Goal: Information Seeking & Learning: Check status

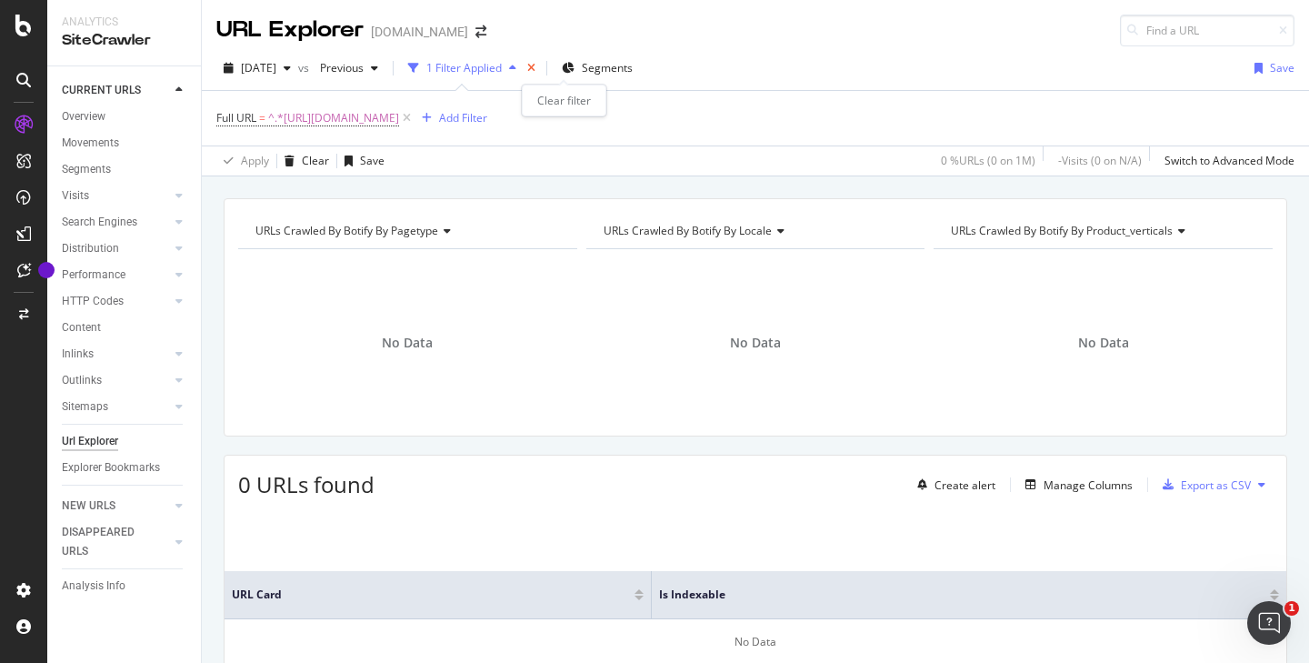
click at [536, 73] on icon "times" at bounding box center [531, 68] width 8 height 11
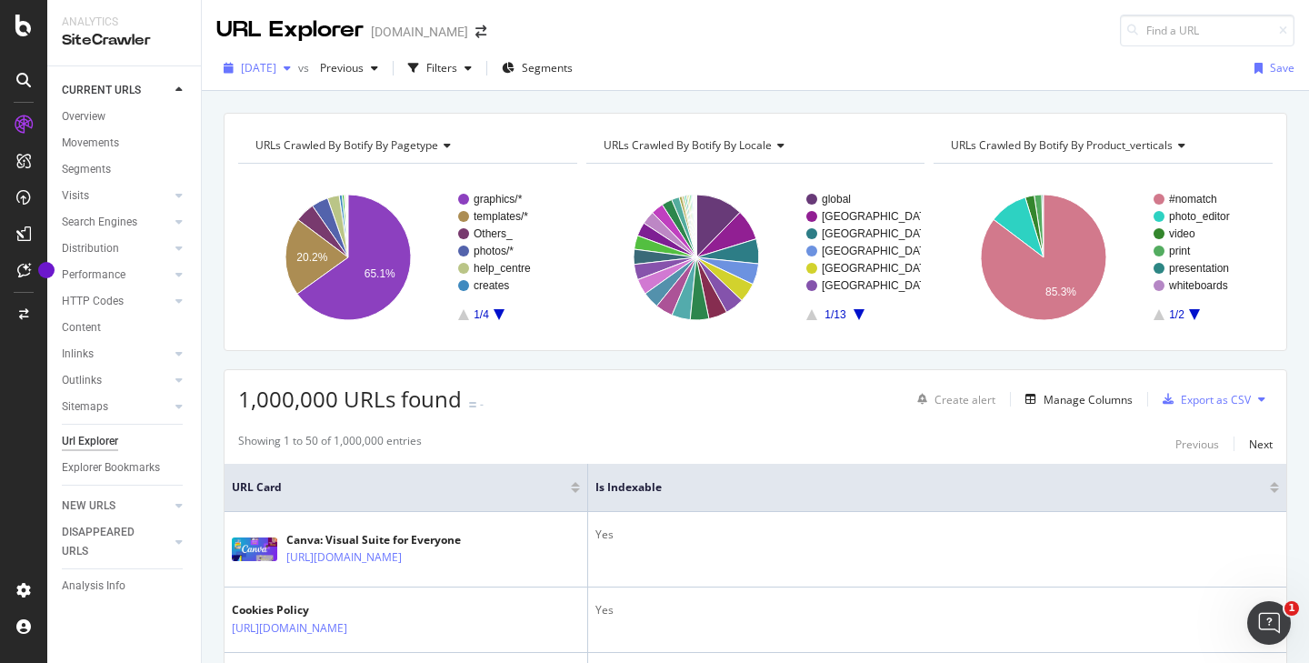
click at [276, 66] on span "[DATE]" at bounding box center [258, 67] width 35 height 15
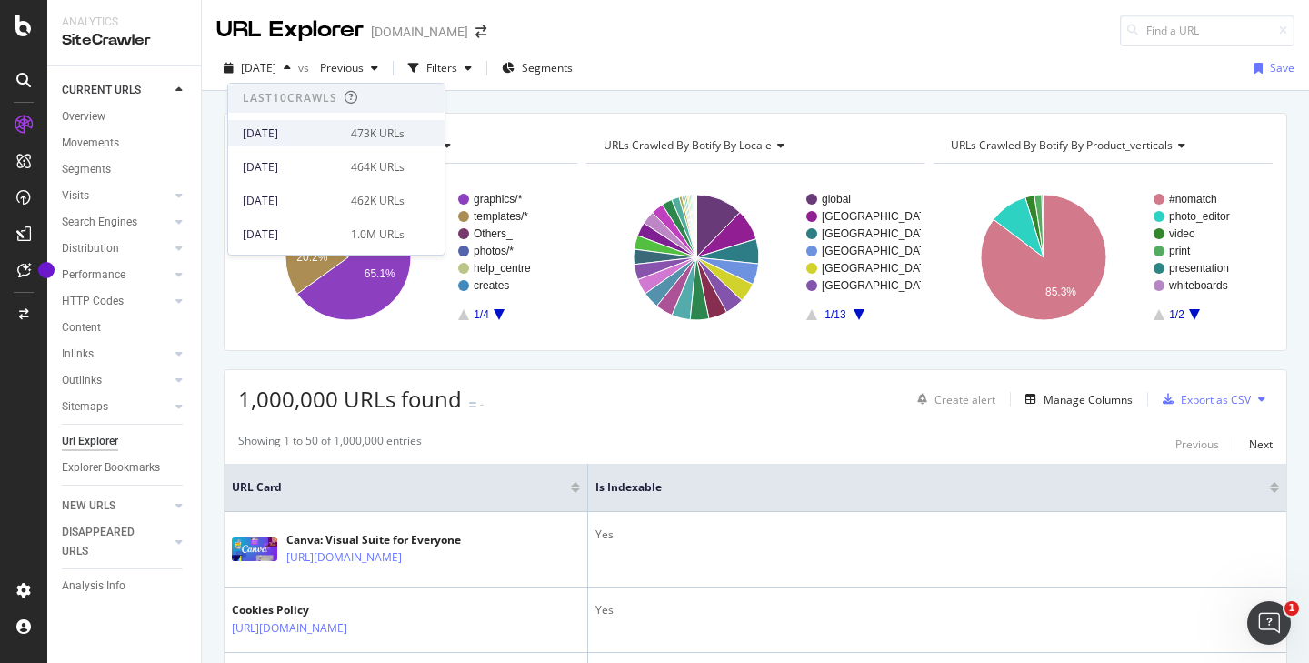
click at [296, 130] on div "[DATE]" at bounding box center [291, 133] width 97 height 16
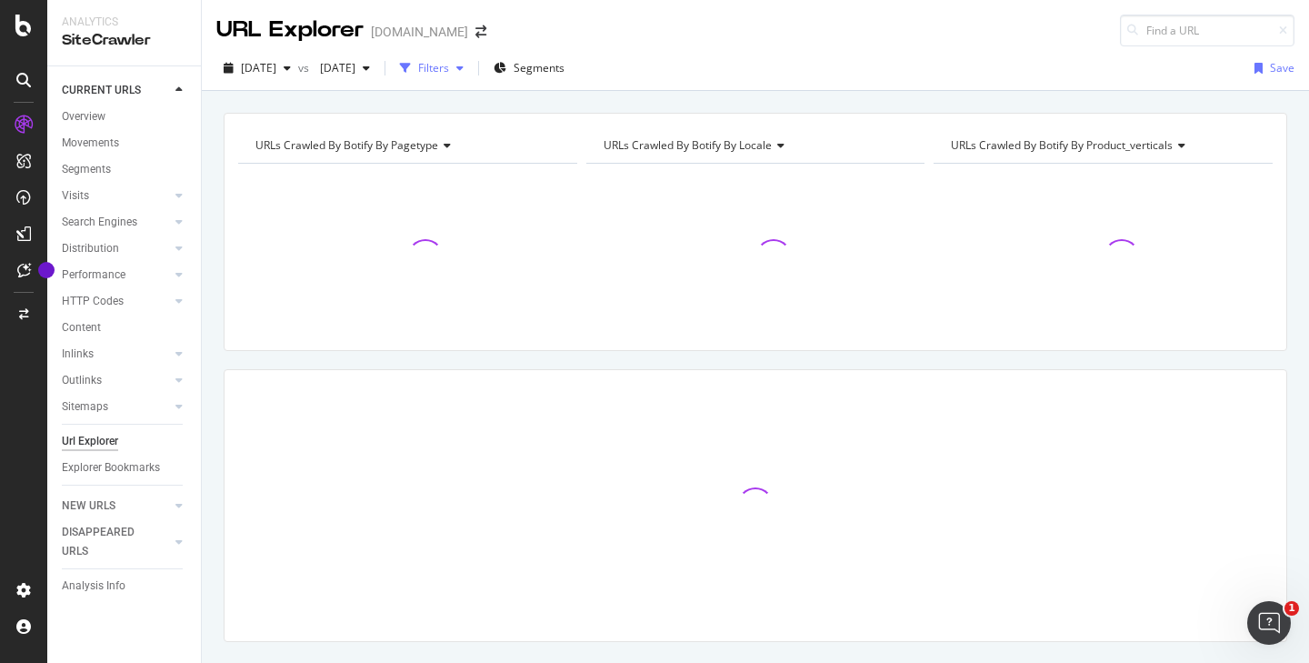
click at [449, 67] on div "Filters" at bounding box center [433, 67] width 31 height 15
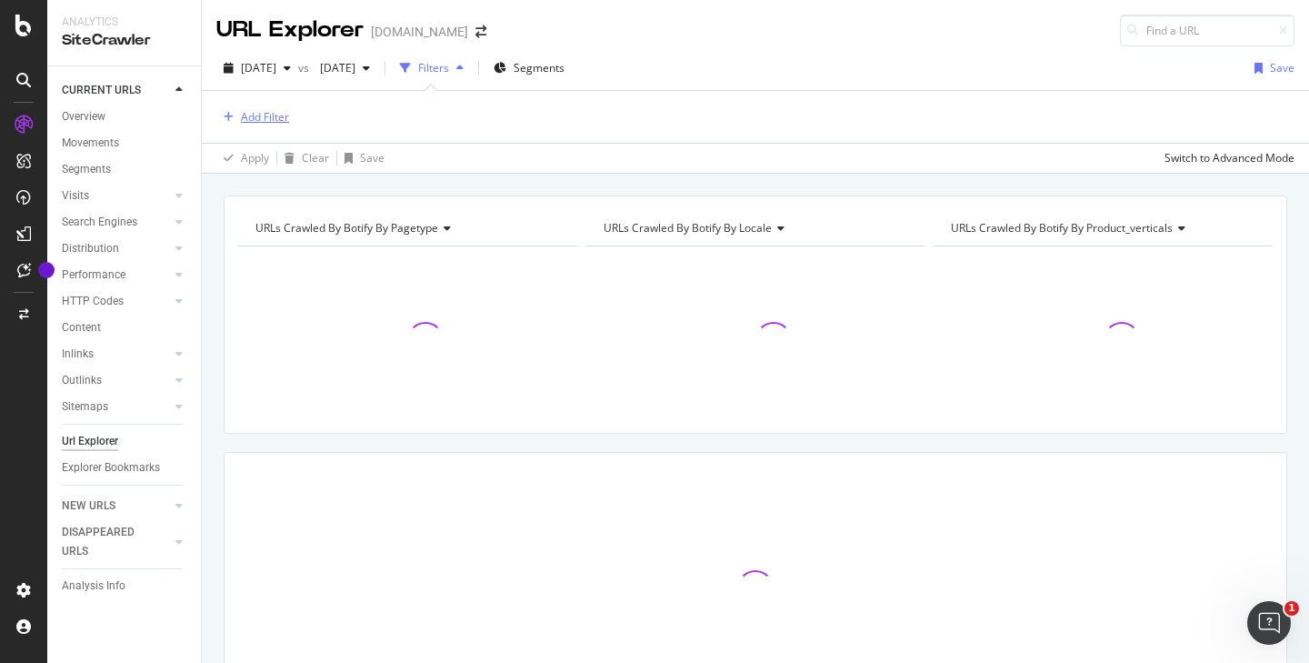
click at [253, 113] on div "Add Filter" at bounding box center [265, 116] width 48 height 15
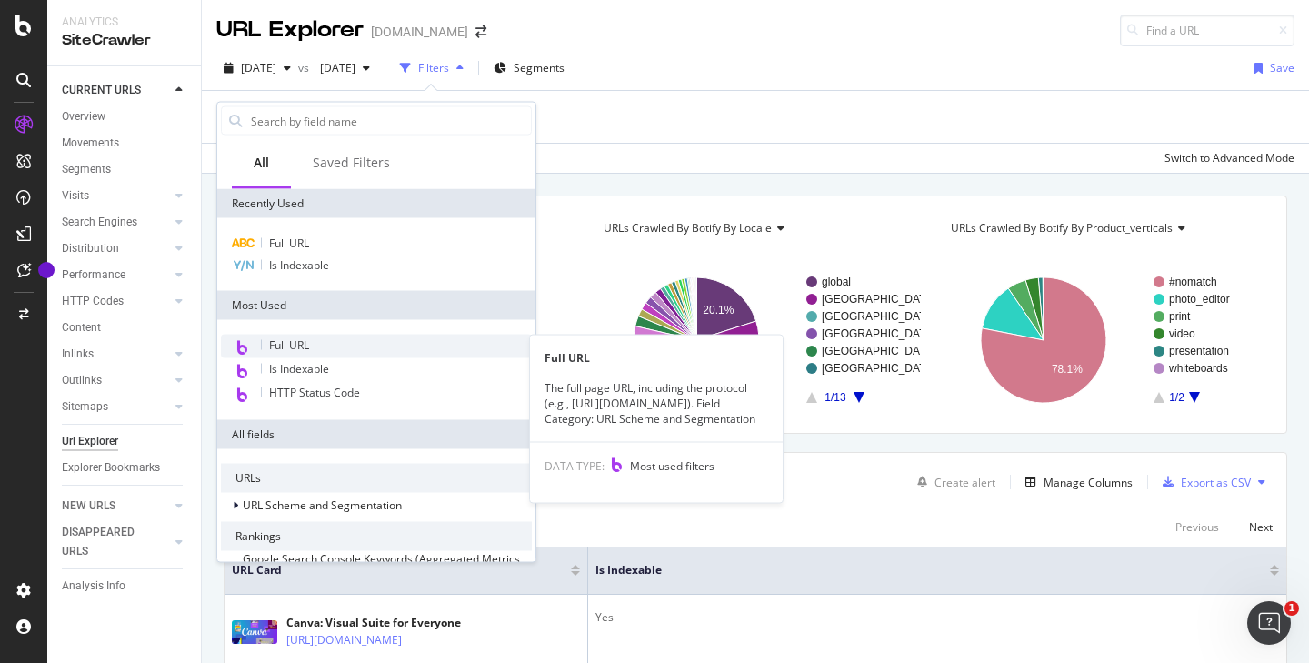
click at [297, 343] on span "Full URL" at bounding box center [289, 344] width 40 height 15
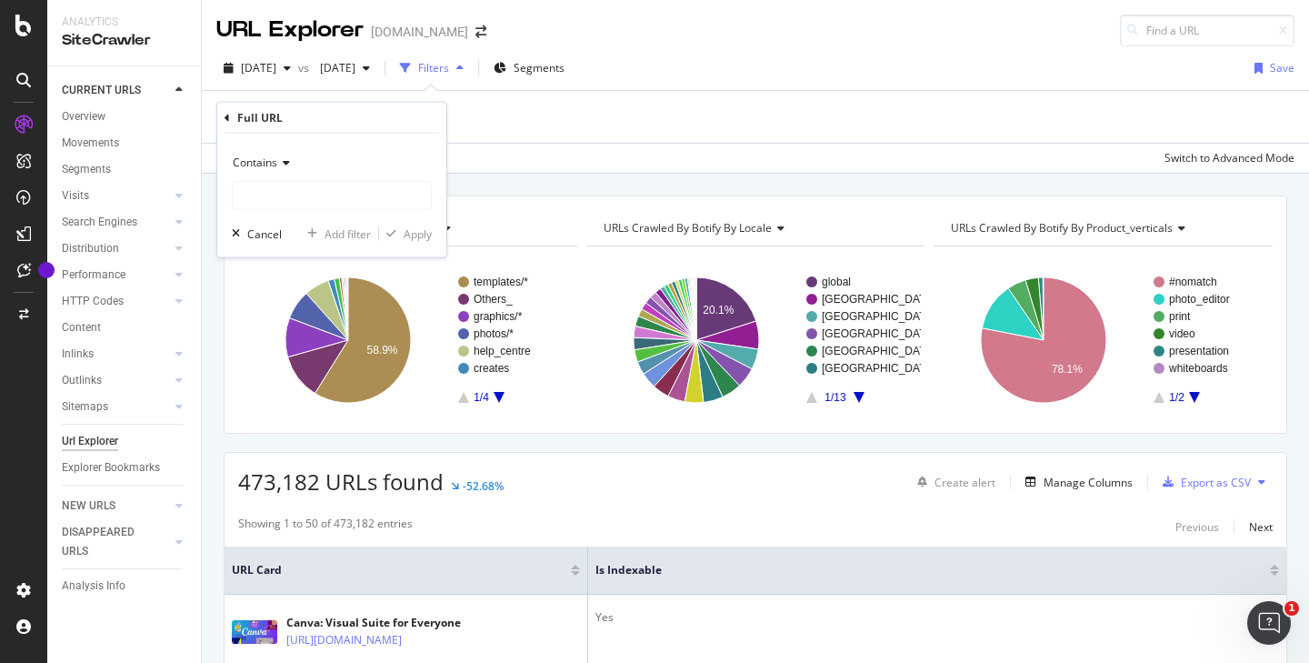
click at [278, 154] on div "Contains" at bounding box center [332, 162] width 200 height 29
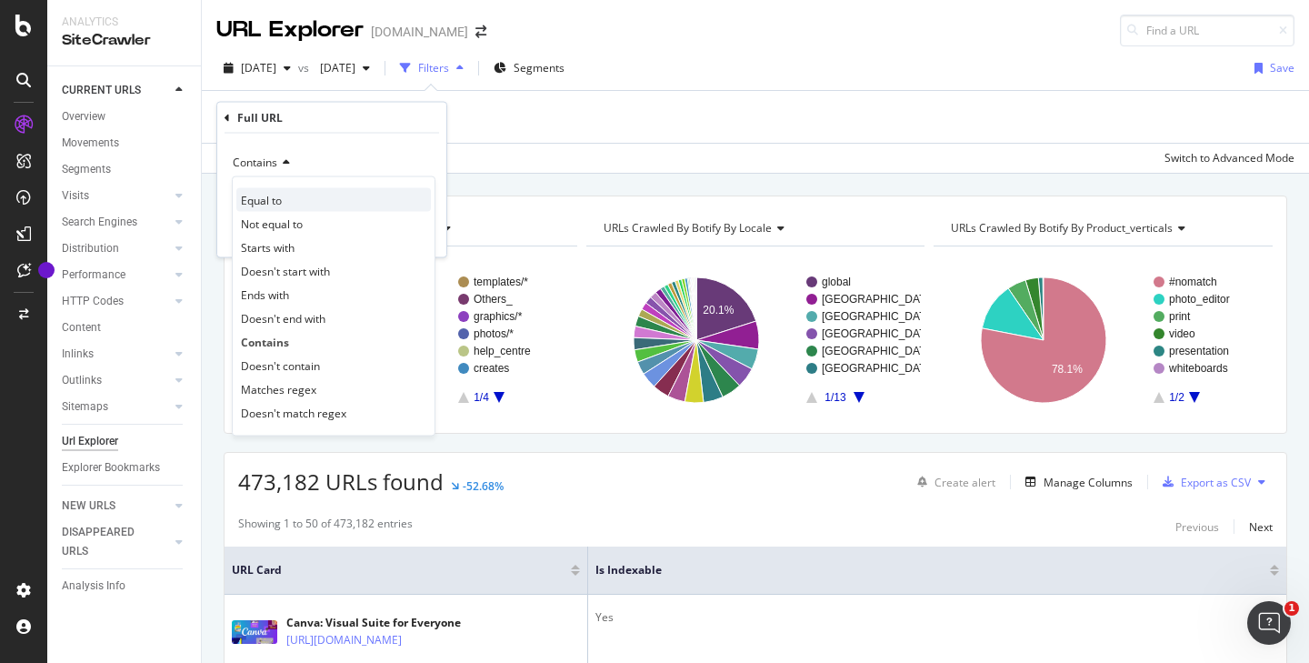
click at [290, 200] on div "Equal to" at bounding box center [333, 200] width 195 height 24
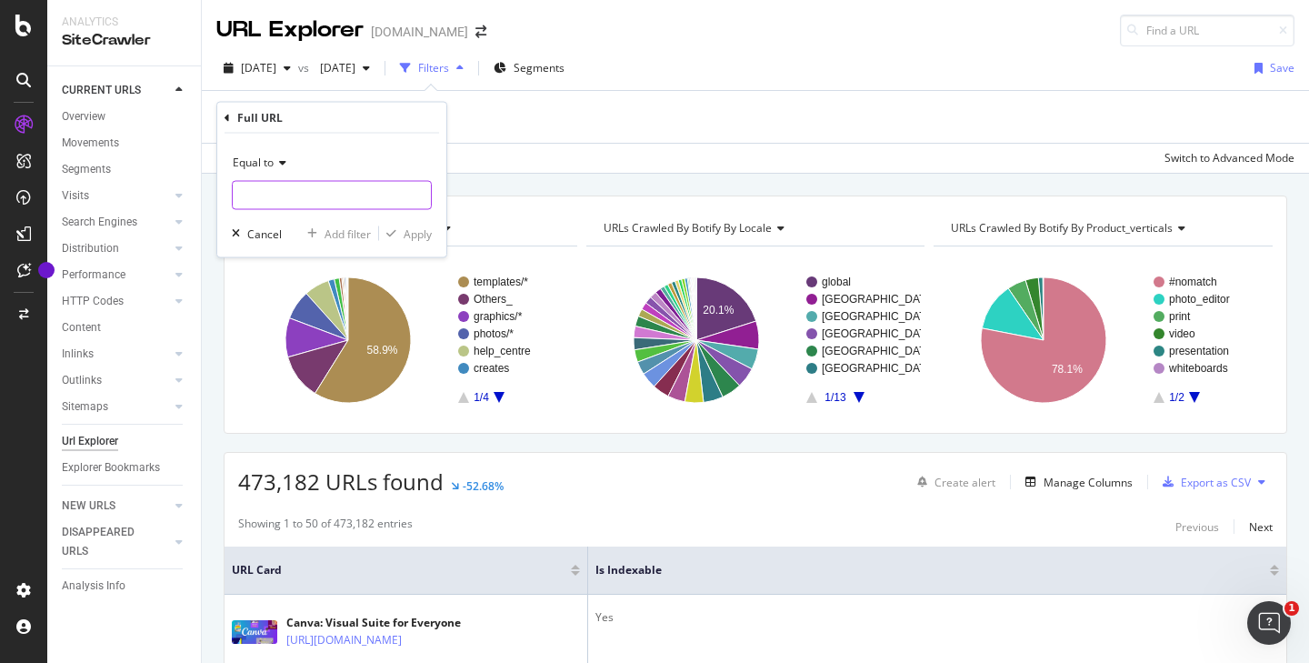
click at [297, 200] on input "text" at bounding box center [332, 195] width 198 height 29
paste input "[URL][DOMAIN_NAME]"
type input "[URL][DOMAIN_NAME]"
click at [401, 231] on div "button" at bounding box center [391, 233] width 25 height 11
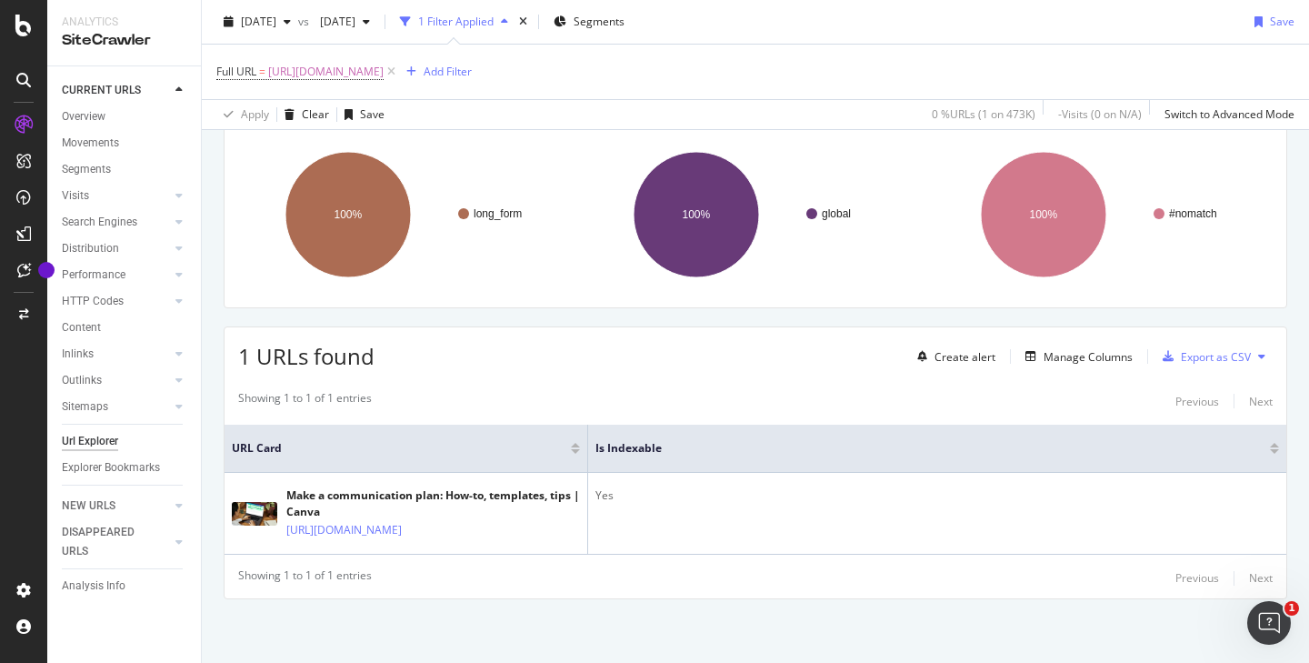
scroll to position [139, 0]
